Goal: Transaction & Acquisition: Obtain resource

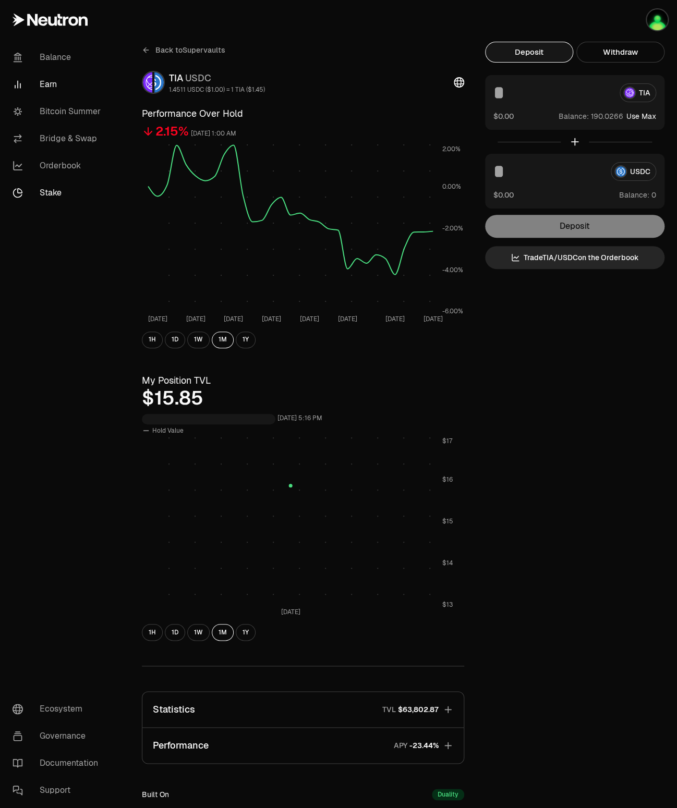
click at [53, 195] on link "Stake" at bounding box center [58, 192] width 108 height 27
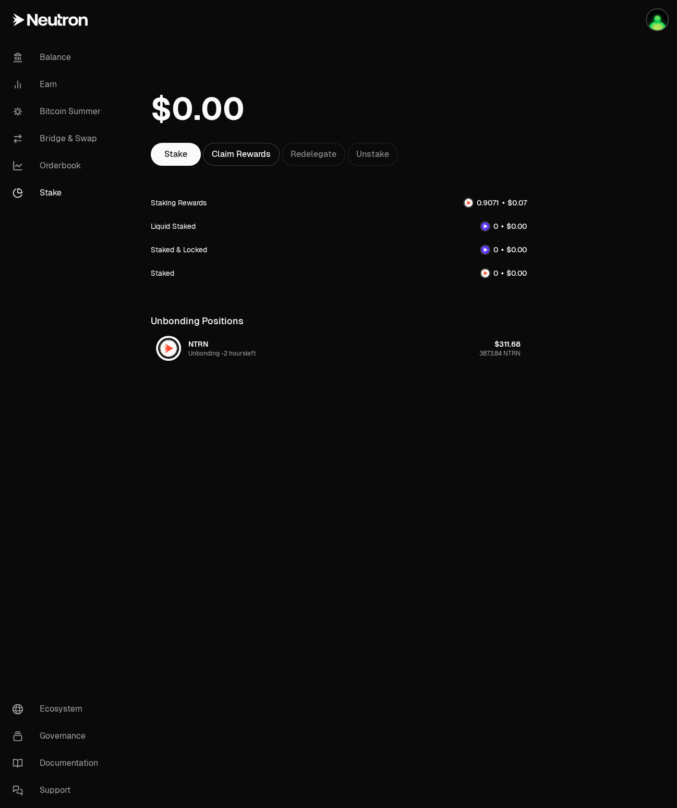
click at [231, 351] on span "2 hours left" at bounding box center [240, 353] width 32 height 8
click at [521, 33] on div "Stake Claim Rewards Redelegate Unstake Staking Rewards Liquid Staked Staked & L…" at bounding box center [338, 223] width 401 height 447
click at [320, 257] on div "Staked & Locked" at bounding box center [339, 249] width 376 height 23
click at [236, 143] on div "Claim Rewards" at bounding box center [241, 154] width 77 height 23
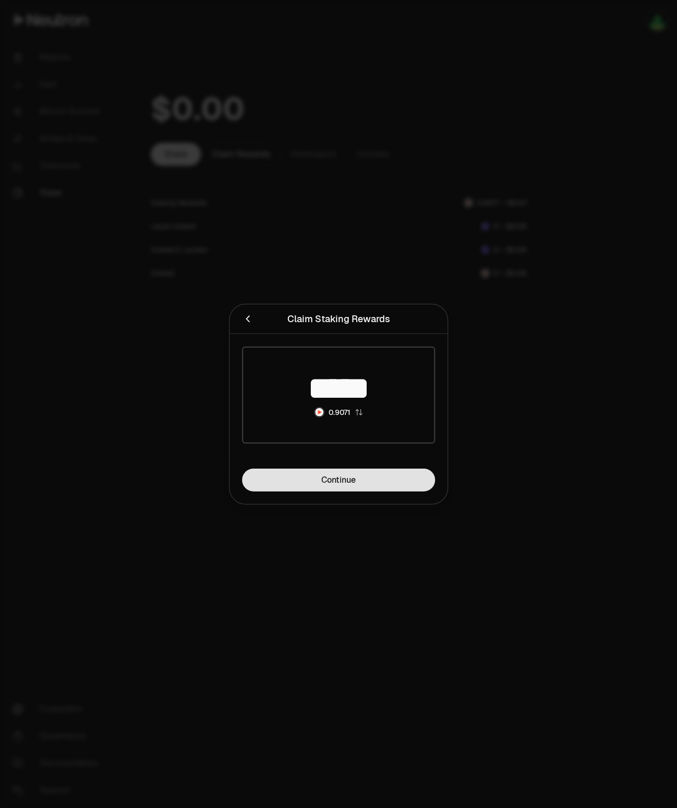
click at [322, 479] on link "Continue" at bounding box center [338, 480] width 193 height 23
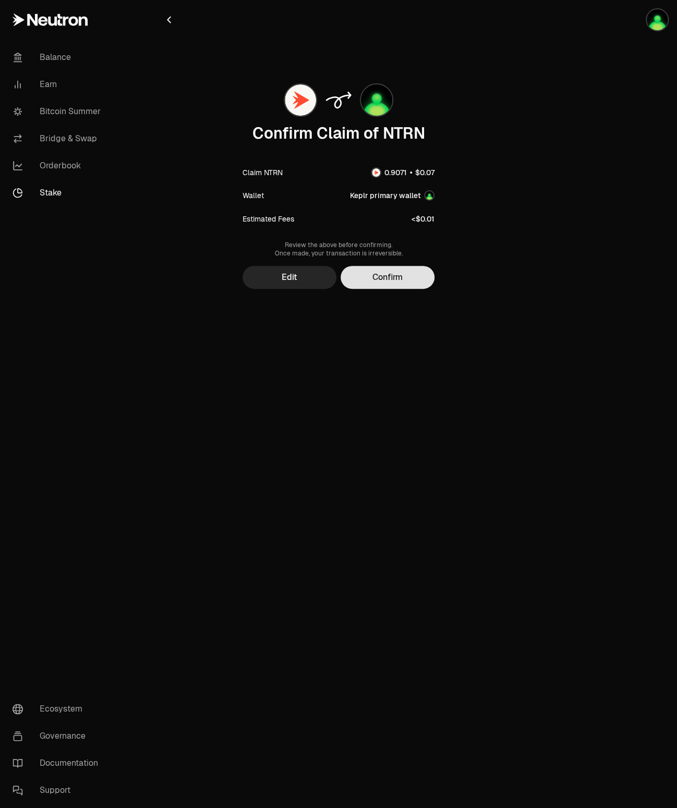
click at [401, 278] on button "Confirm" at bounding box center [388, 277] width 94 height 23
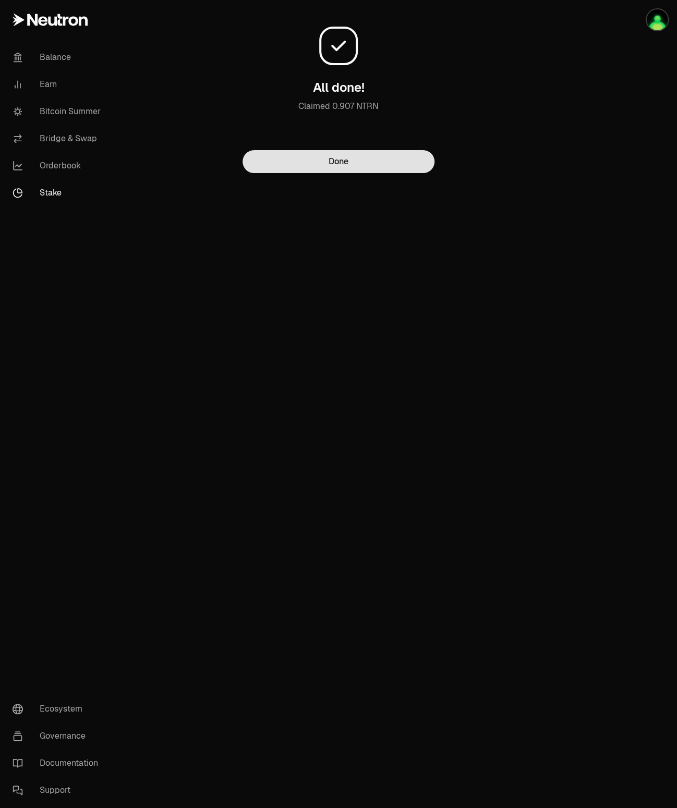
click at [349, 164] on button "Done" at bounding box center [339, 161] width 192 height 23
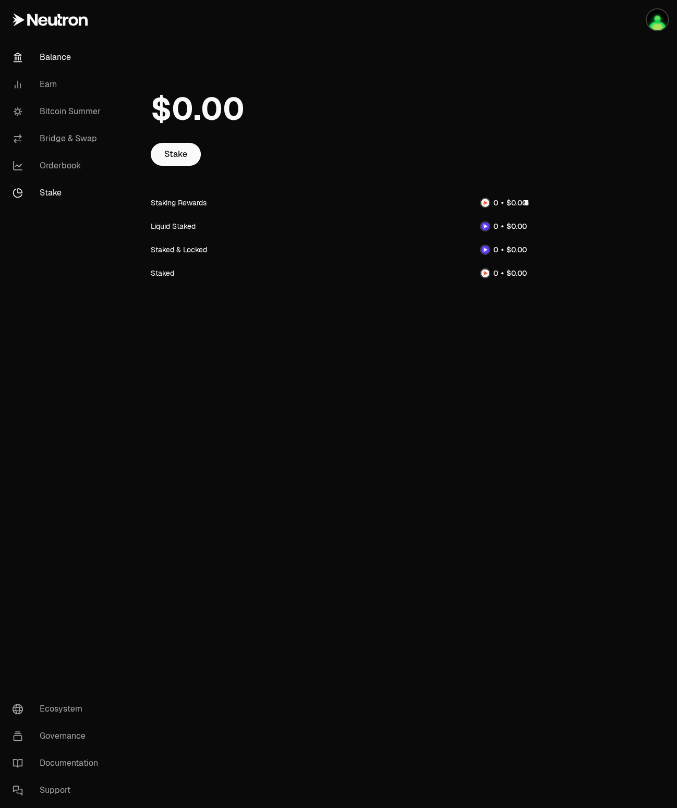
click at [55, 57] on link "Balance" at bounding box center [58, 57] width 108 height 27
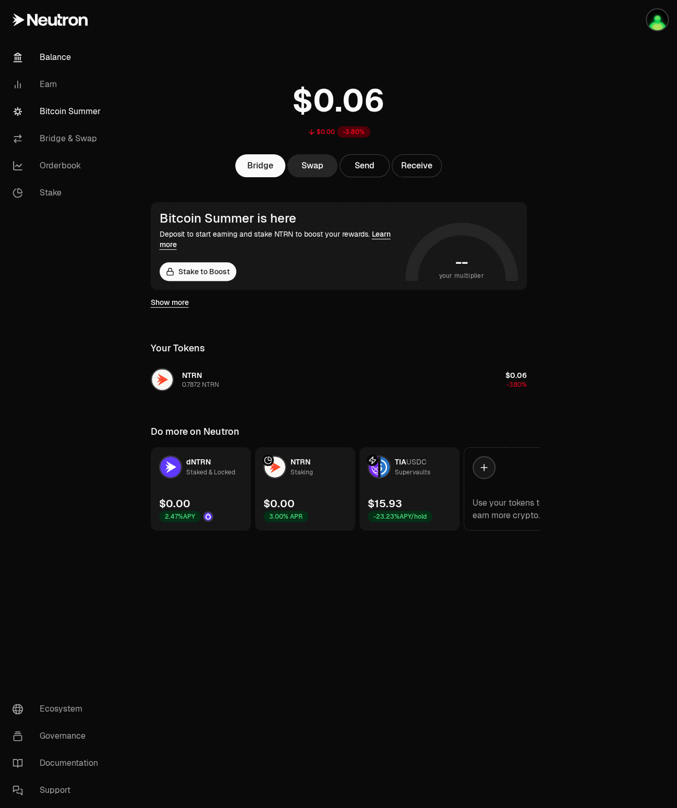
click at [62, 112] on link "Bitcoin Summer" at bounding box center [58, 111] width 108 height 27
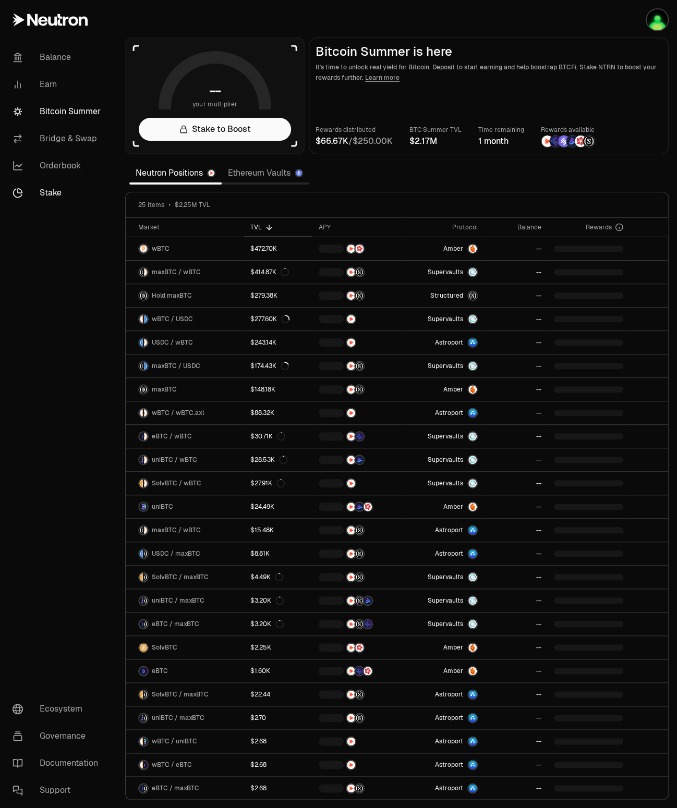
click at [54, 189] on link "Stake" at bounding box center [58, 192] width 108 height 27
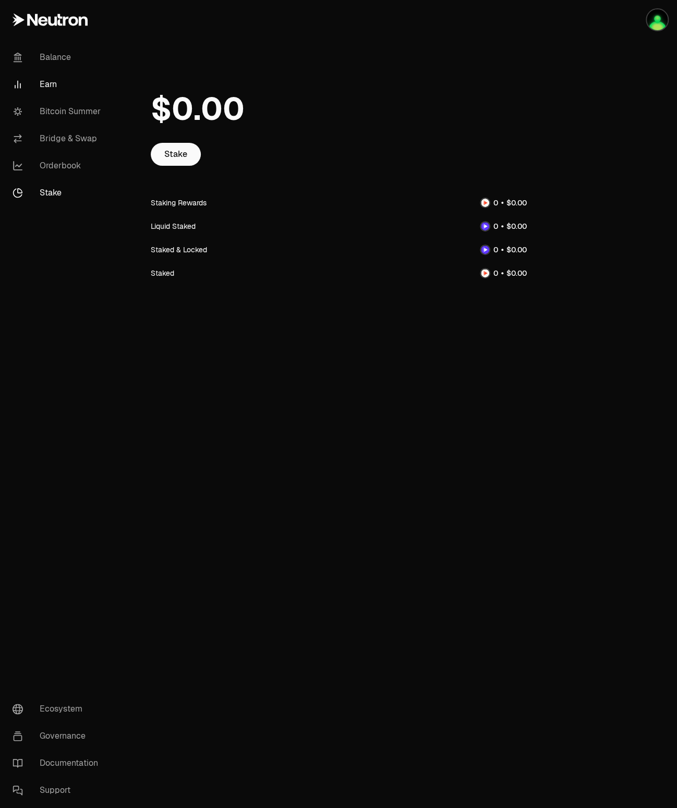
click at [48, 93] on link "Earn" at bounding box center [58, 84] width 108 height 27
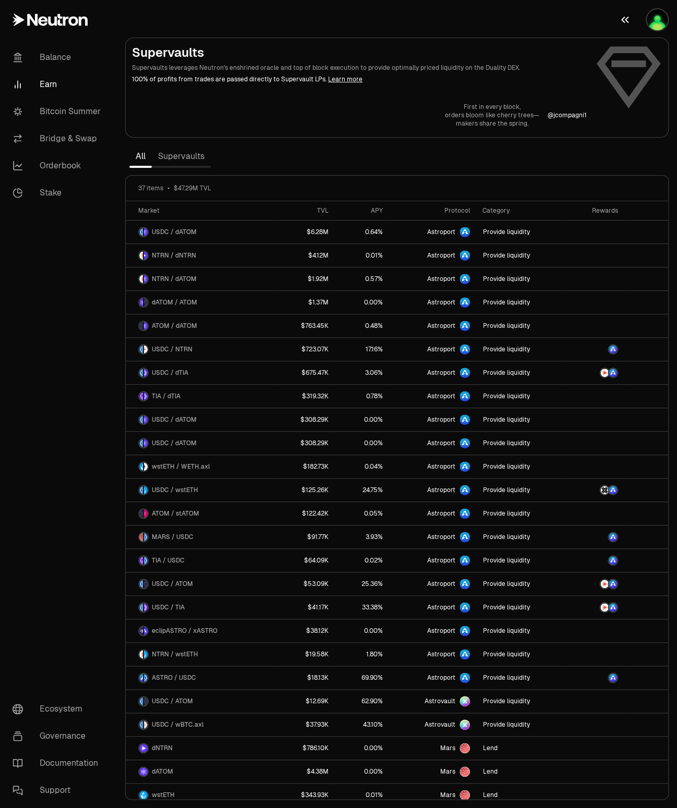
click at [664, 18] on img "button" at bounding box center [657, 19] width 21 height 21
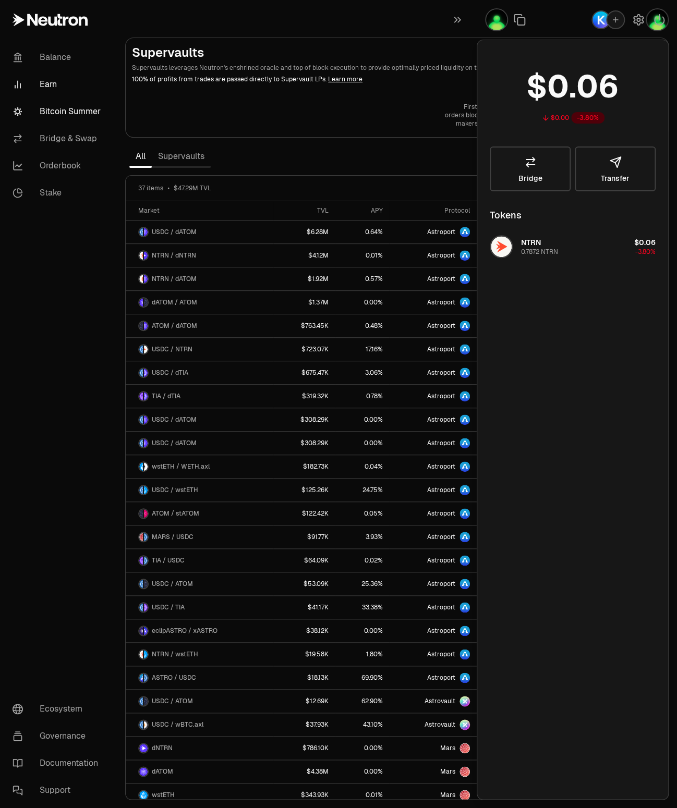
click at [57, 113] on link "Bitcoin Summer" at bounding box center [58, 111] width 108 height 27
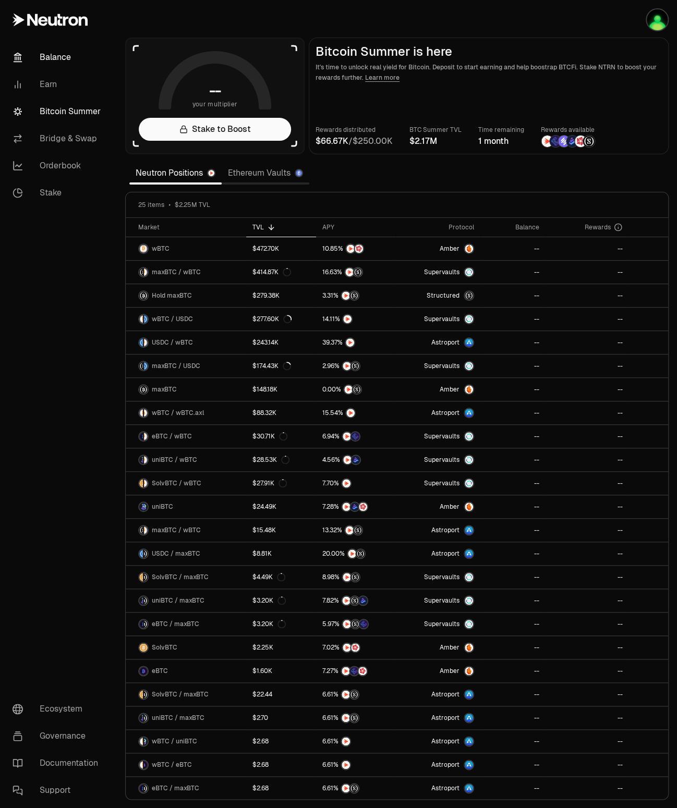
click at [64, 53] on link "Balance" at bounding box center [58, 57] width 108 height 27
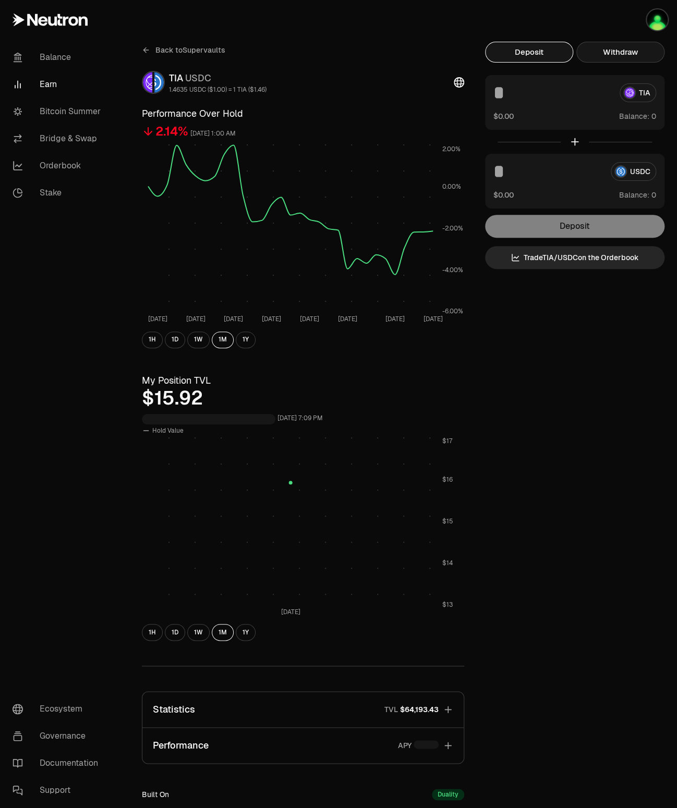
click at [620, 56] on button "Withdraw" at bounding box center [620, 52] width 88 height 21
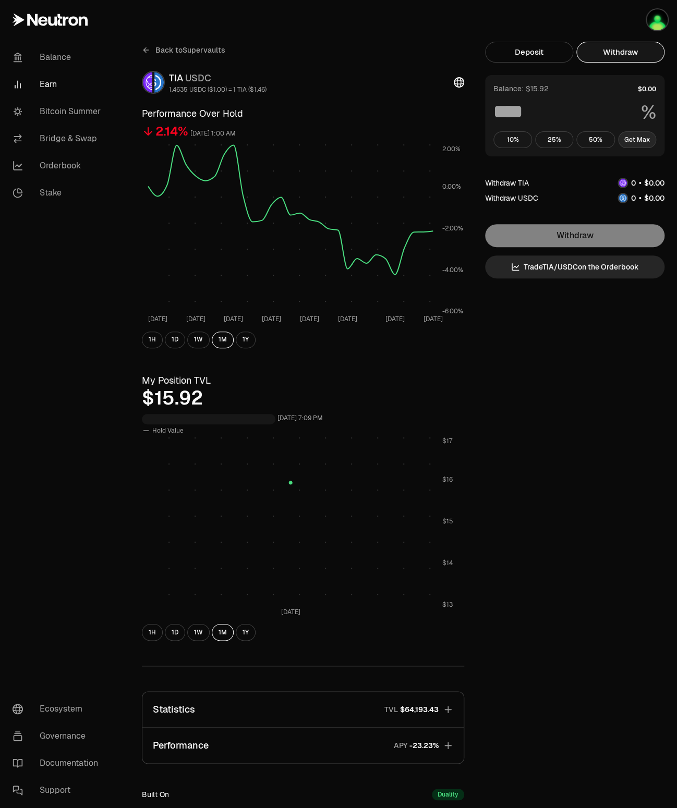
click at [649, 139] on button "Get Max" at bounding box center [637, 139] width 39 height 17
type input "***"
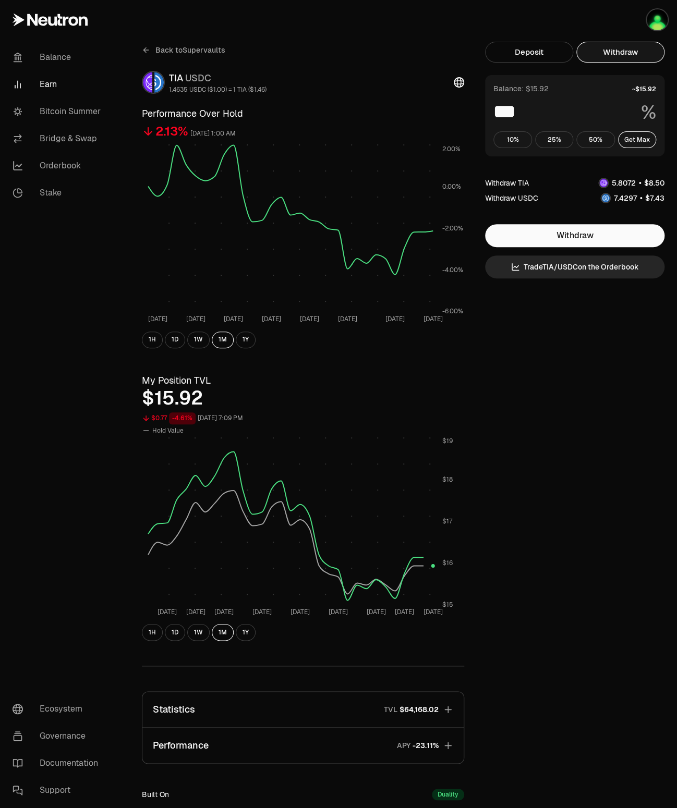
click at [452, 709] on icon "button" at bounding box center [448, 710] width 10 height 10
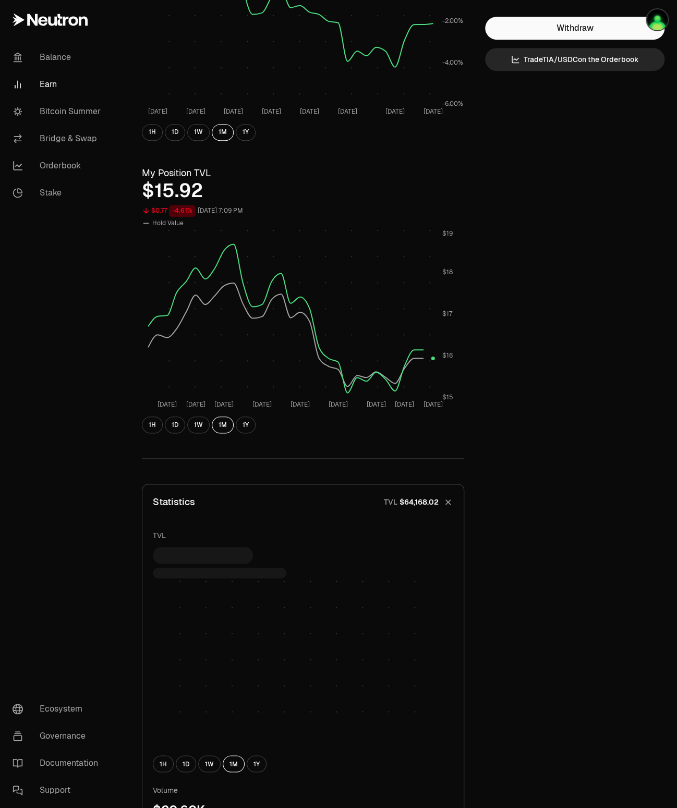
scroll to position [313, 0]
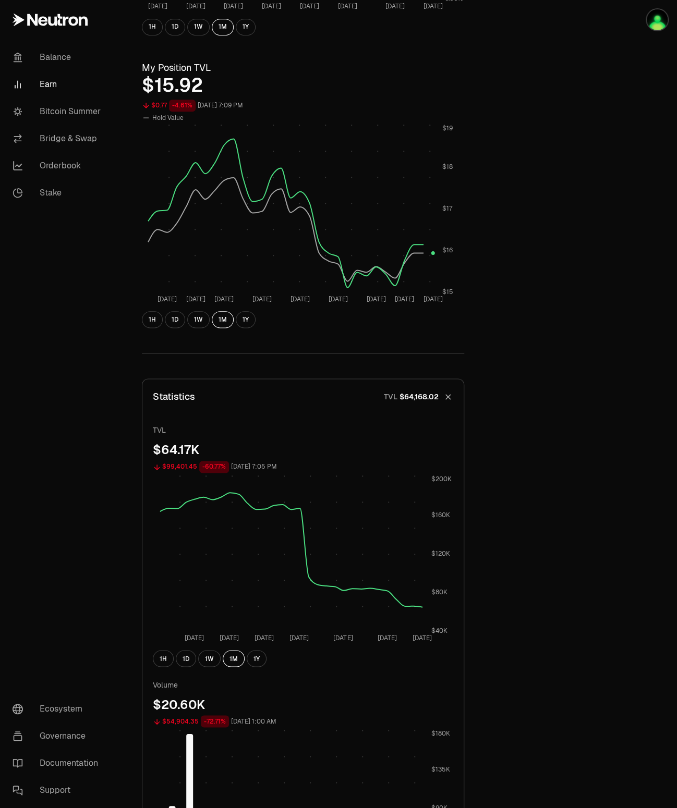
click at [451, 394] on icon "button" at bounding box center [448, 397] width 15 height 15
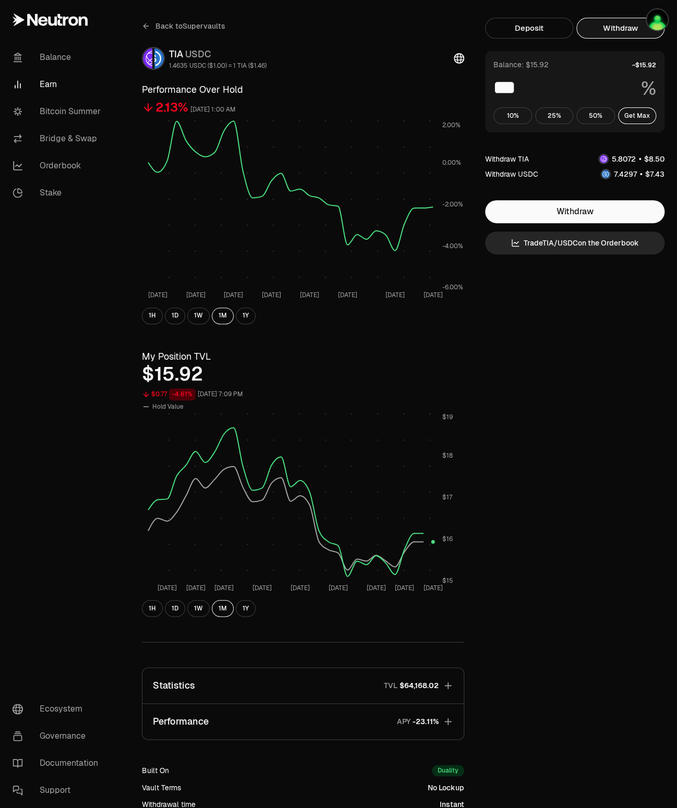
scroll to position [0, 0]
